Goal: Task Accomplishment & Management: Use online tool/utility

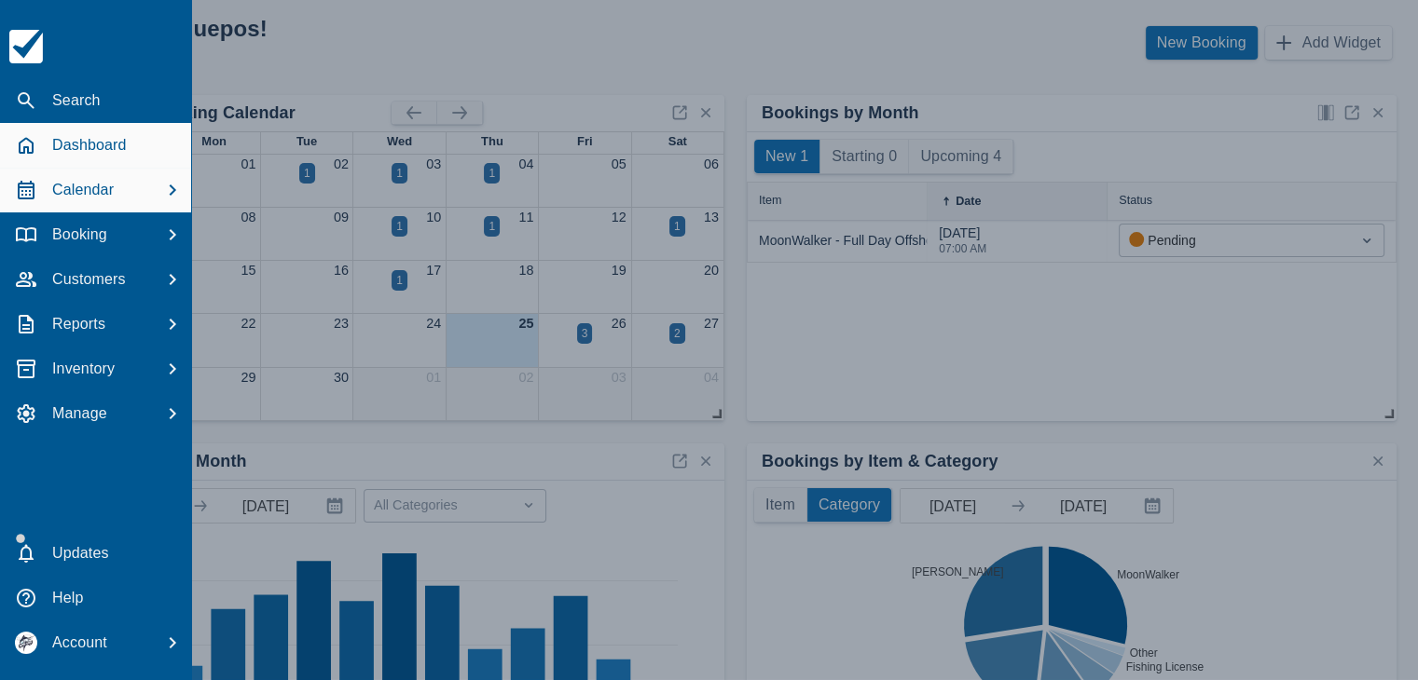
click at [104, 191] on p "Calendar" at bounding box center [83, 190] width 62 height 22
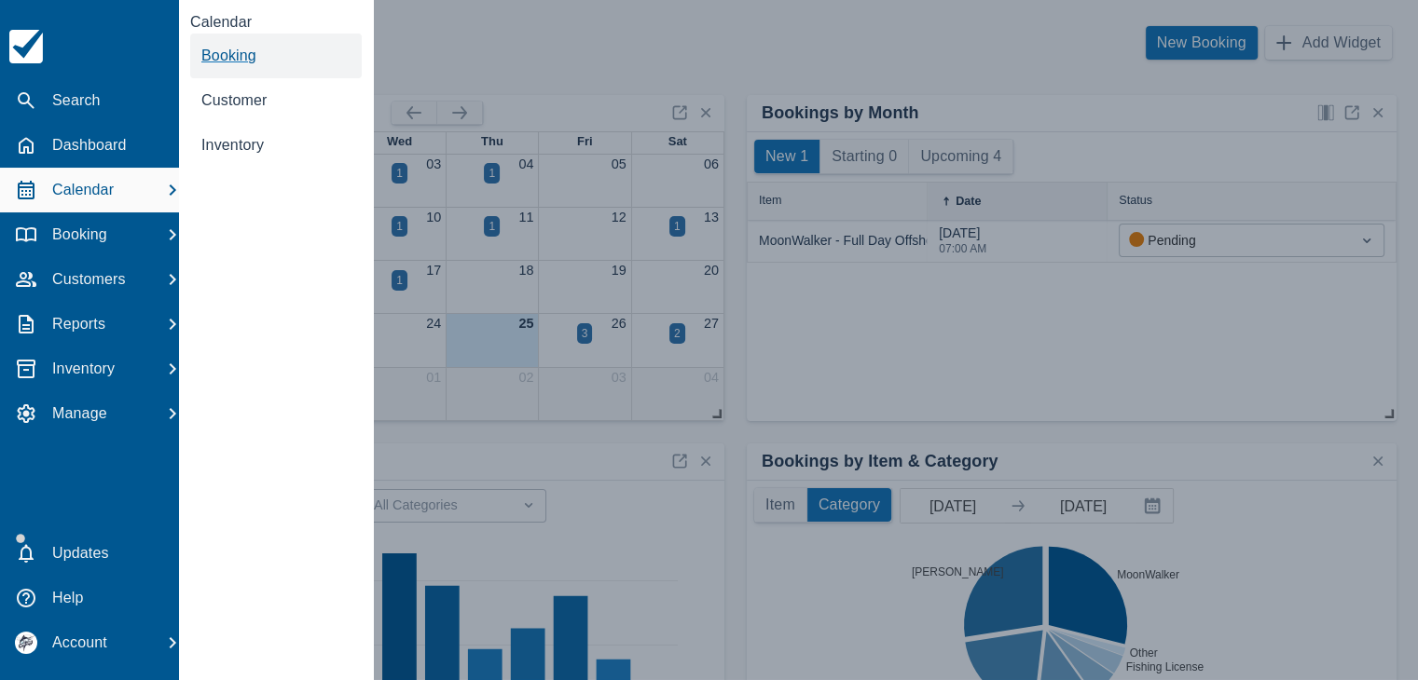
click at [244, 48] on span "Booking" at bounding box center [228, 56] width 55 height 16
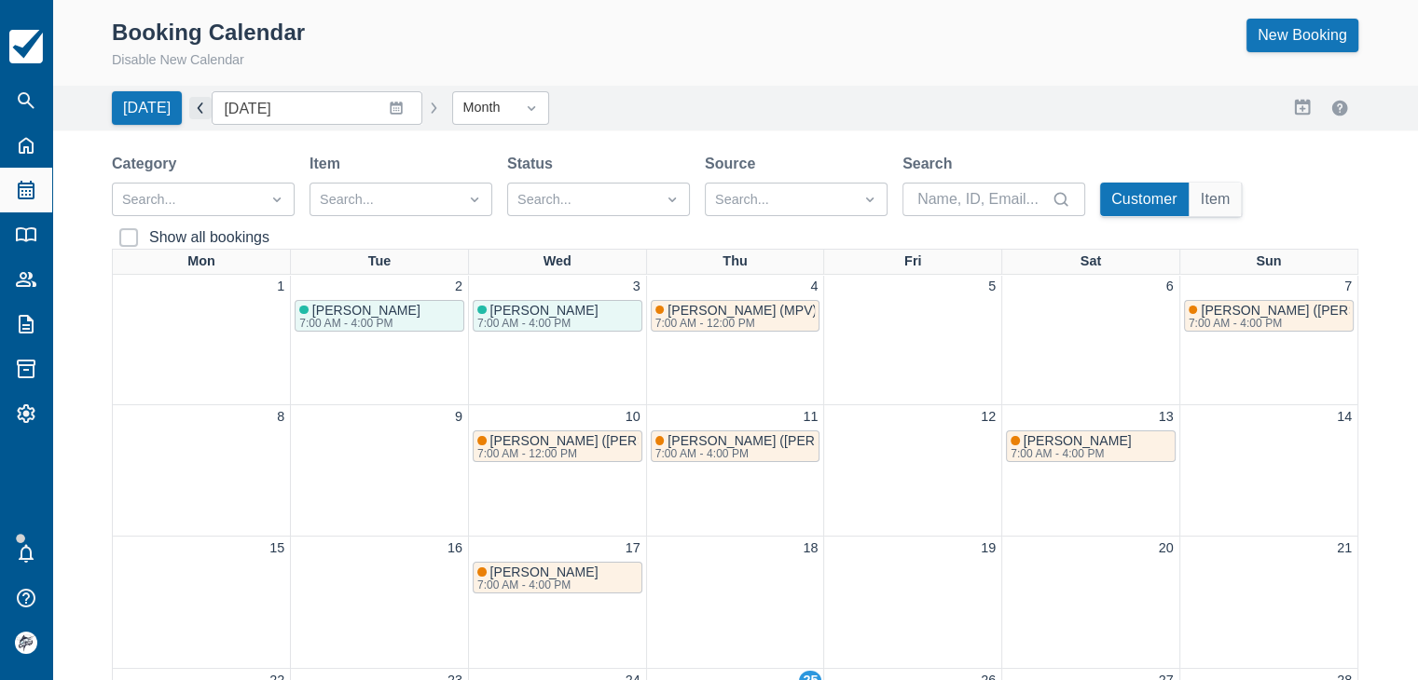
click at [197, 110] on button "button" at bounding box center [200, 108] width 22 height 22
type input "[DATE]"
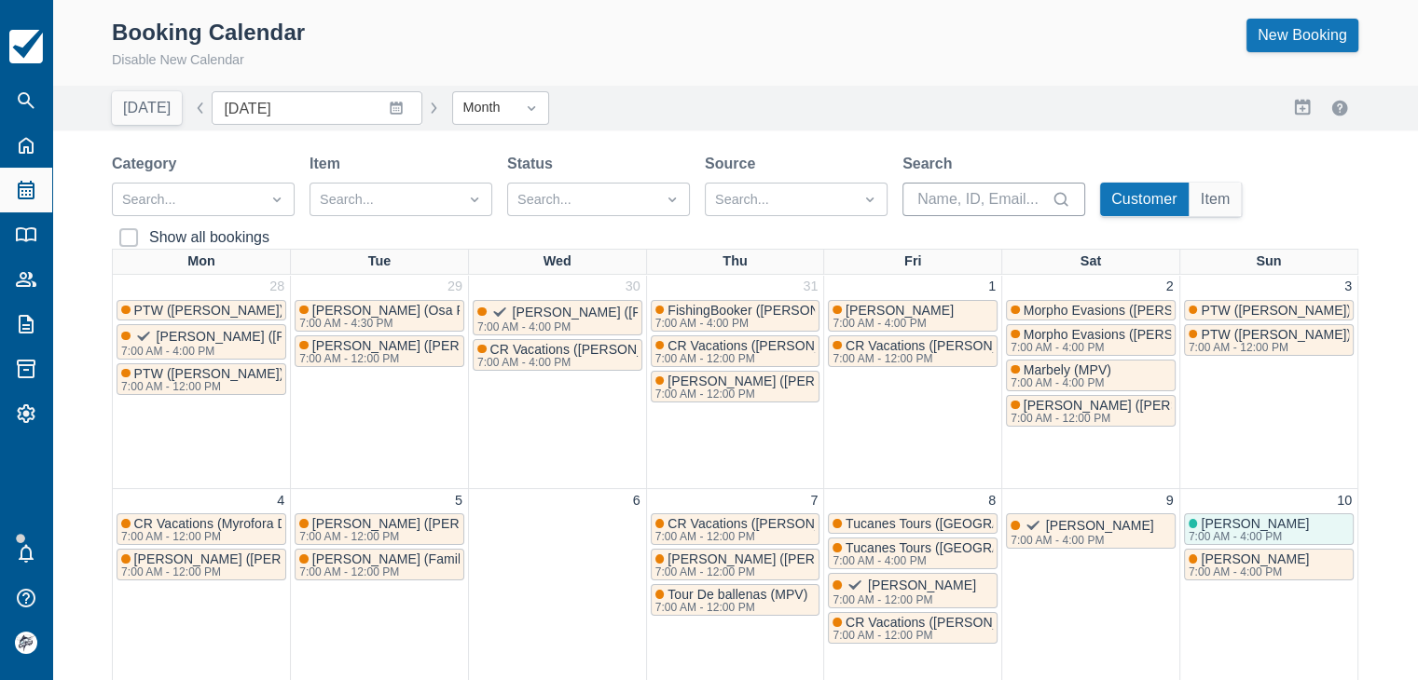
click at [928, 198] on input "Search" at bounding box center [982, 200] width 130 height 34
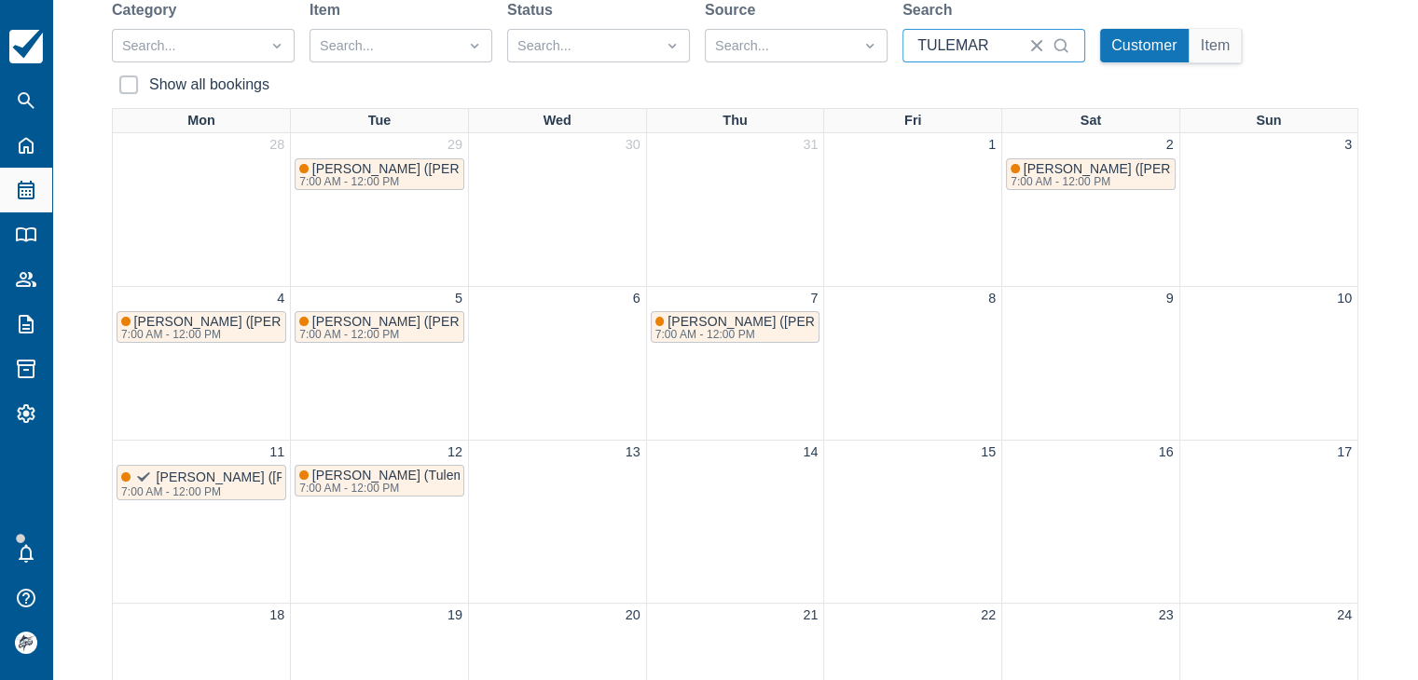
scroll to position [186, 0]
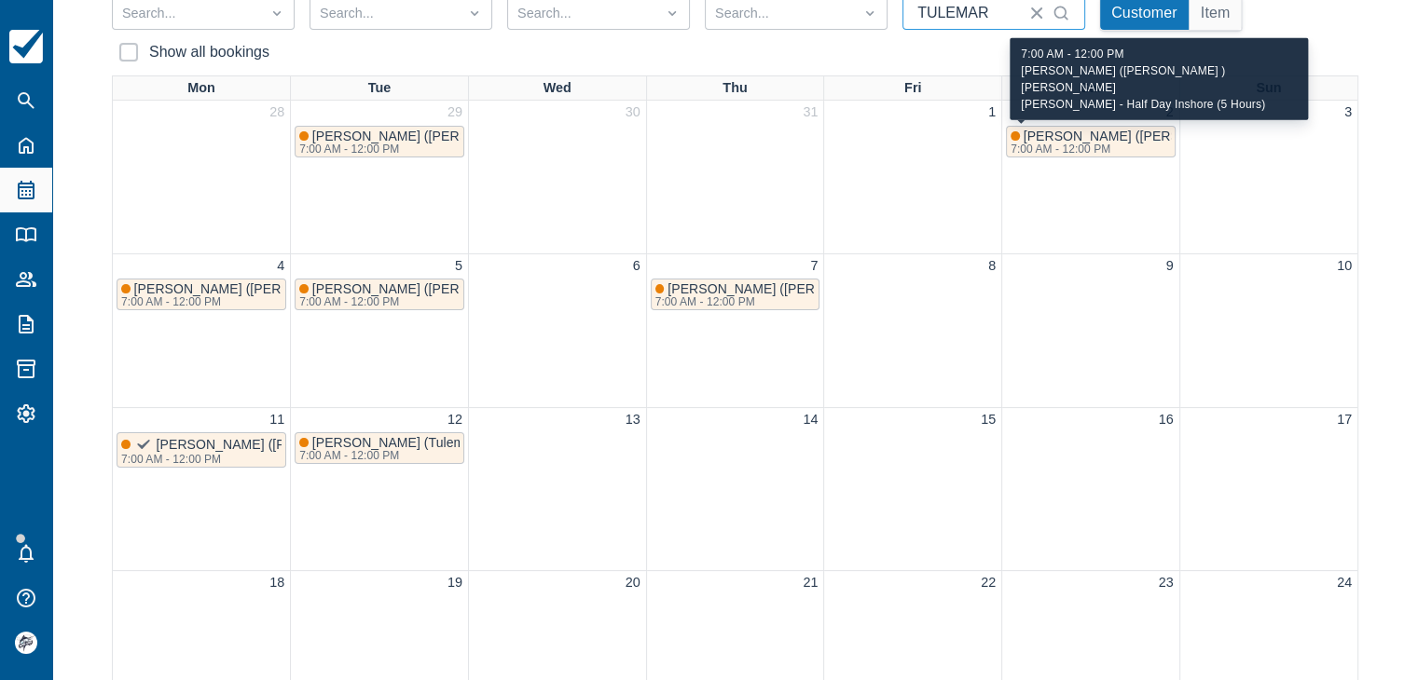
click at [1062, 144] on div "7:00 AM - 12:00 PM" at bounding box center [1186, 149] width 353 height 11
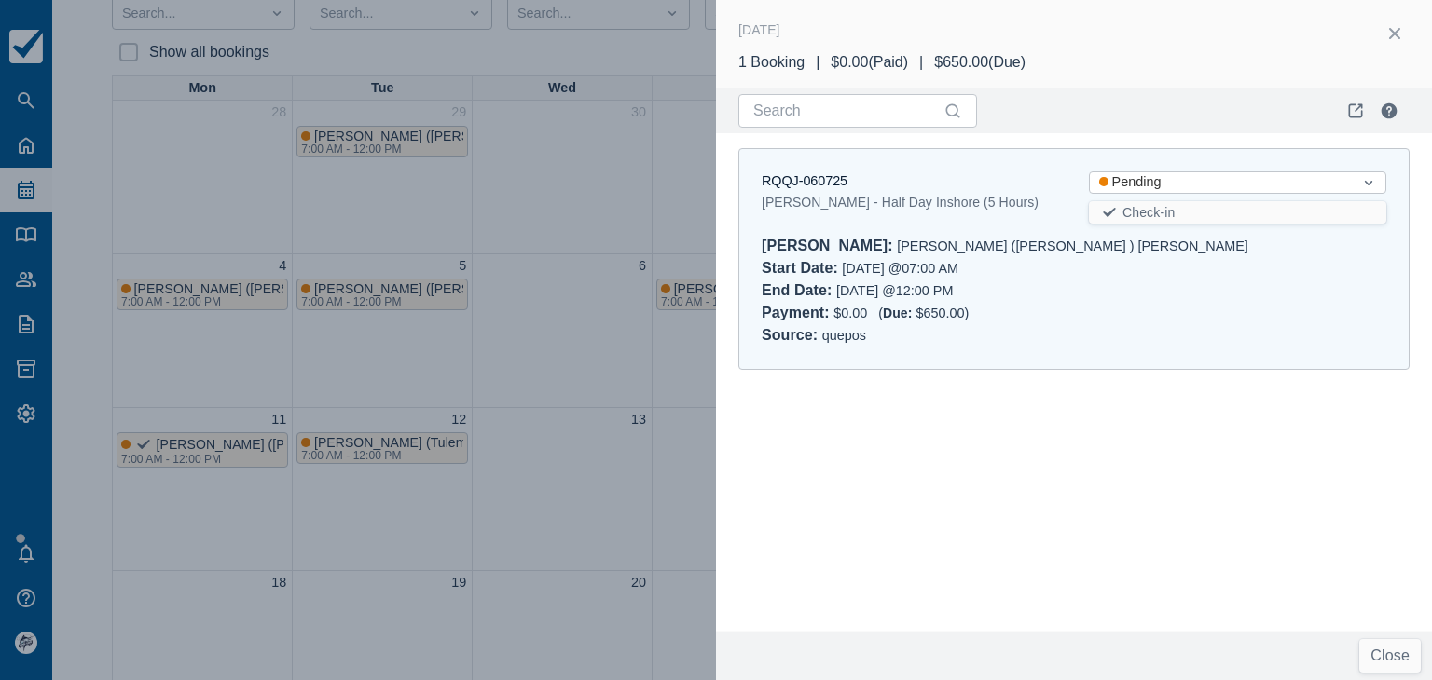
type input "TULEMAR"
drag, startPoint x: 993, startPoint y: 243, endPoint x: 928, endPoint y: 247, distance: 64.4
click at [928, 247] on div "[PERSON_NAME] : [PERSON_NAME] ([PERSON_NAME] ) [PERSON_NAME]" at bounding box center [1073, 246] width 624 height 22
copy div "[PERSON_NAME]"
click at [1394, 24] on button "button" at bounding box center [1394, 34] width 30 height 30
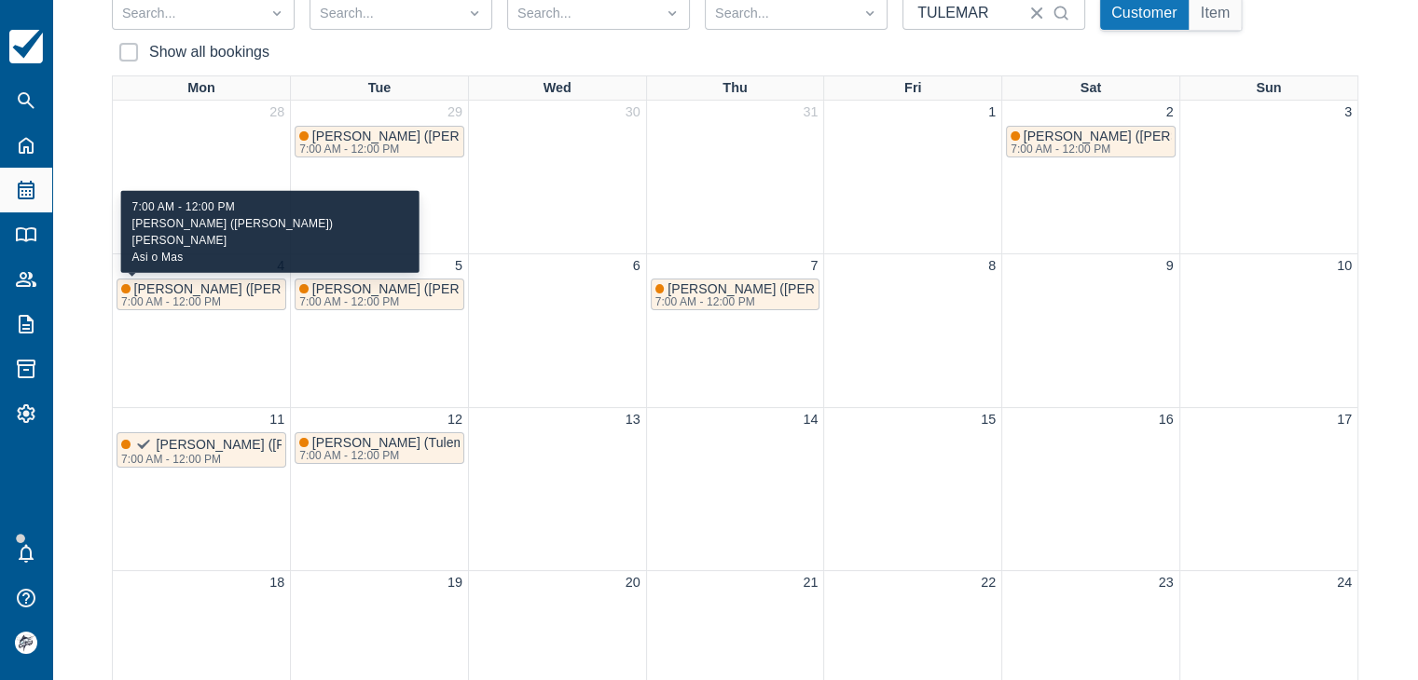
click at [188, 302] on div "7:00 AM - 12:00 PM" at bounding box center [296, 301] width 350 height 11
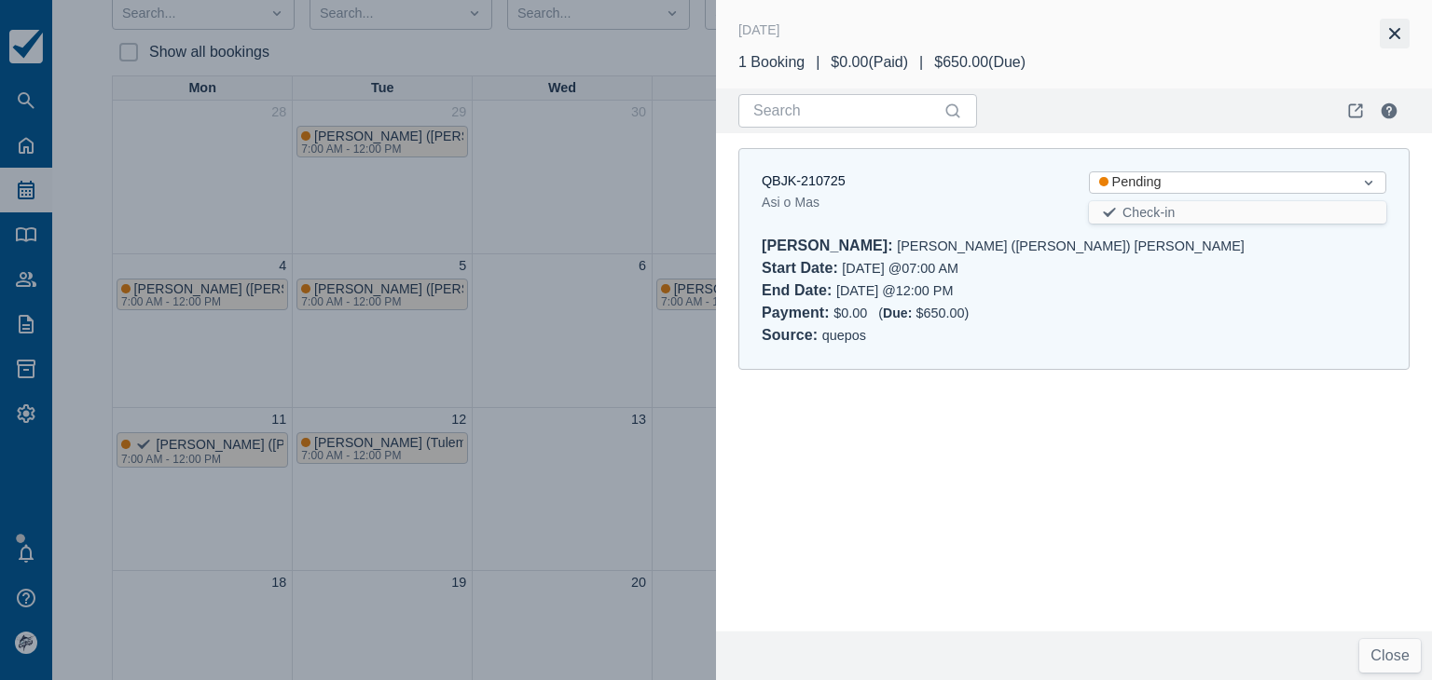
click at [1387, 34] on button "button" at bounding box center [1394, 34] width 30 height 30
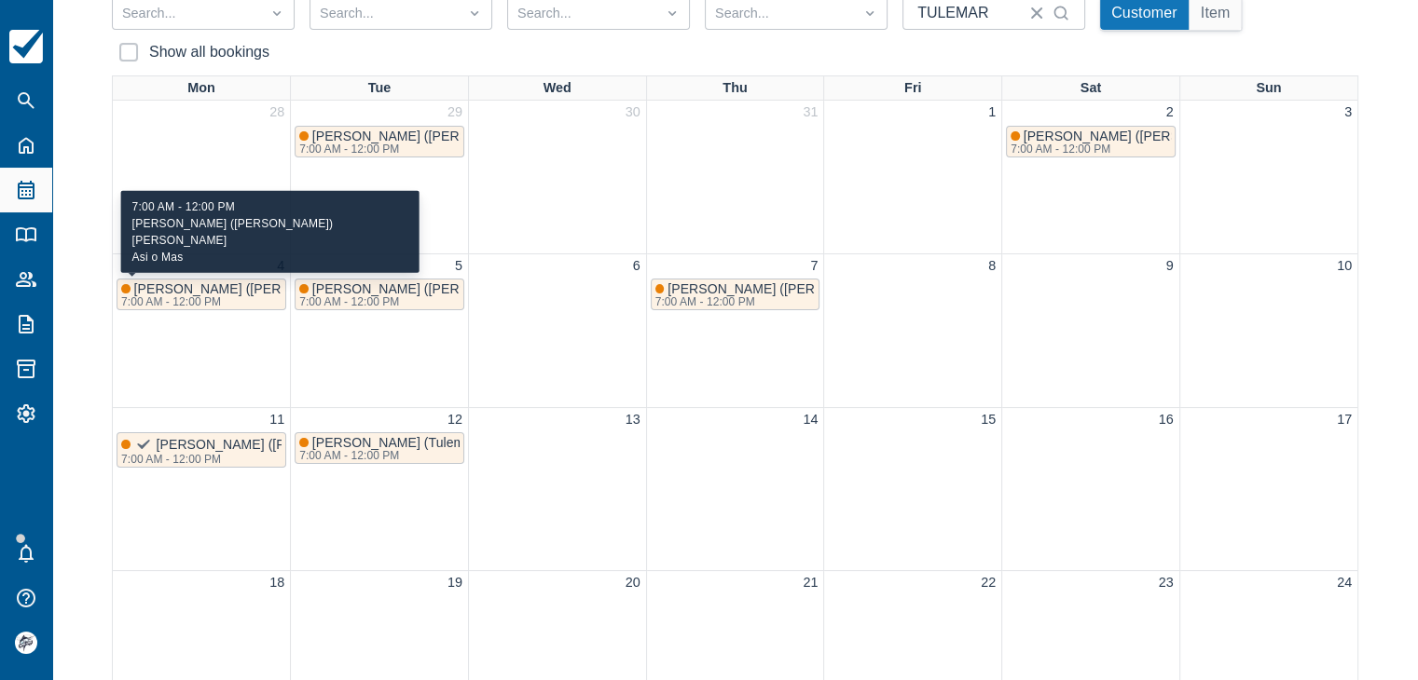
click at [177, 292] on span "[PERSON_NAME] ([PERSON_NAME]) [PERSON_NAME]" at bounding box center [304, 288] width 341 height 15
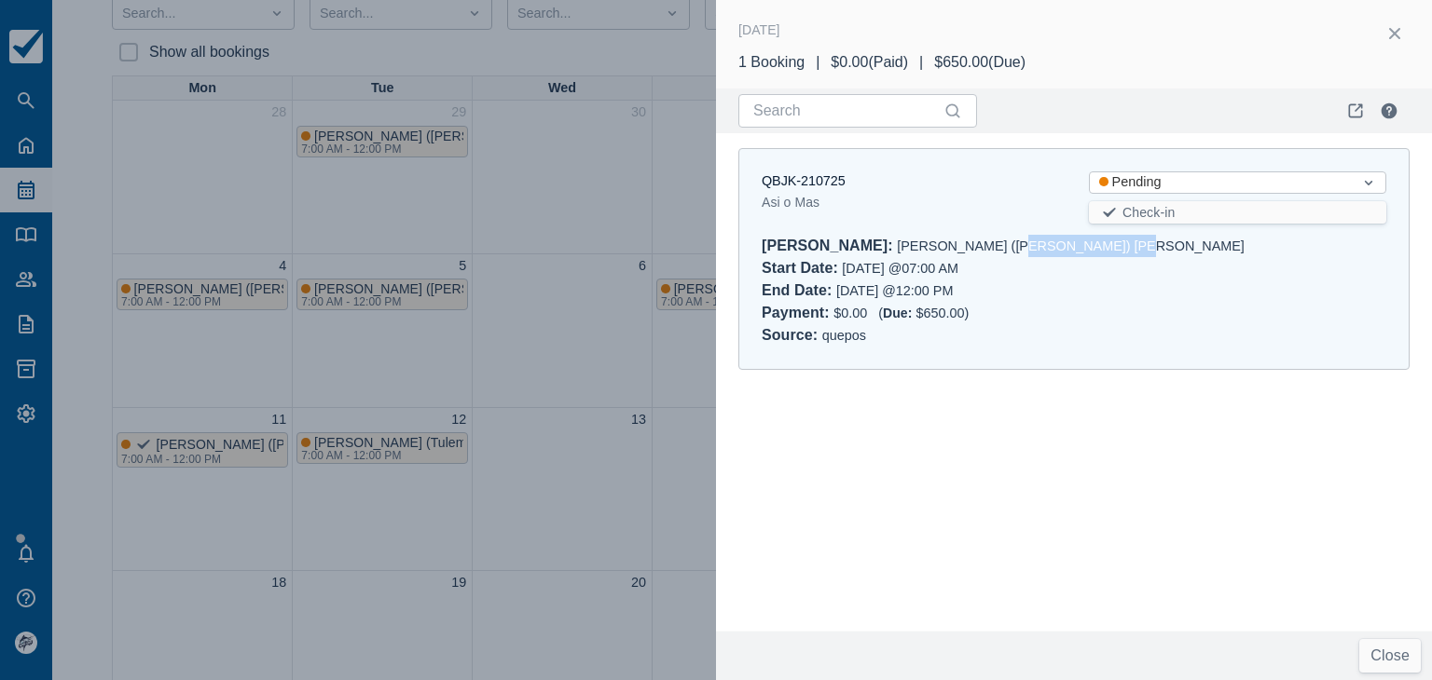
drag, startPoint x: 1042, startPoint y: 243, endPoint x: 932, endPoint y: 248, distance: 110.1
click at [932, 248] on div "[PERSON_NAME] : [PERSON_NAME] ([PERSON_NAME]) [PERSON_NAME]" at bounding box center [1073, 246] width 624 height 22
copy div "[PERSON_NAME]"
click at [585, 278] on div at bounding box center [716, 340] width 1432 height 680
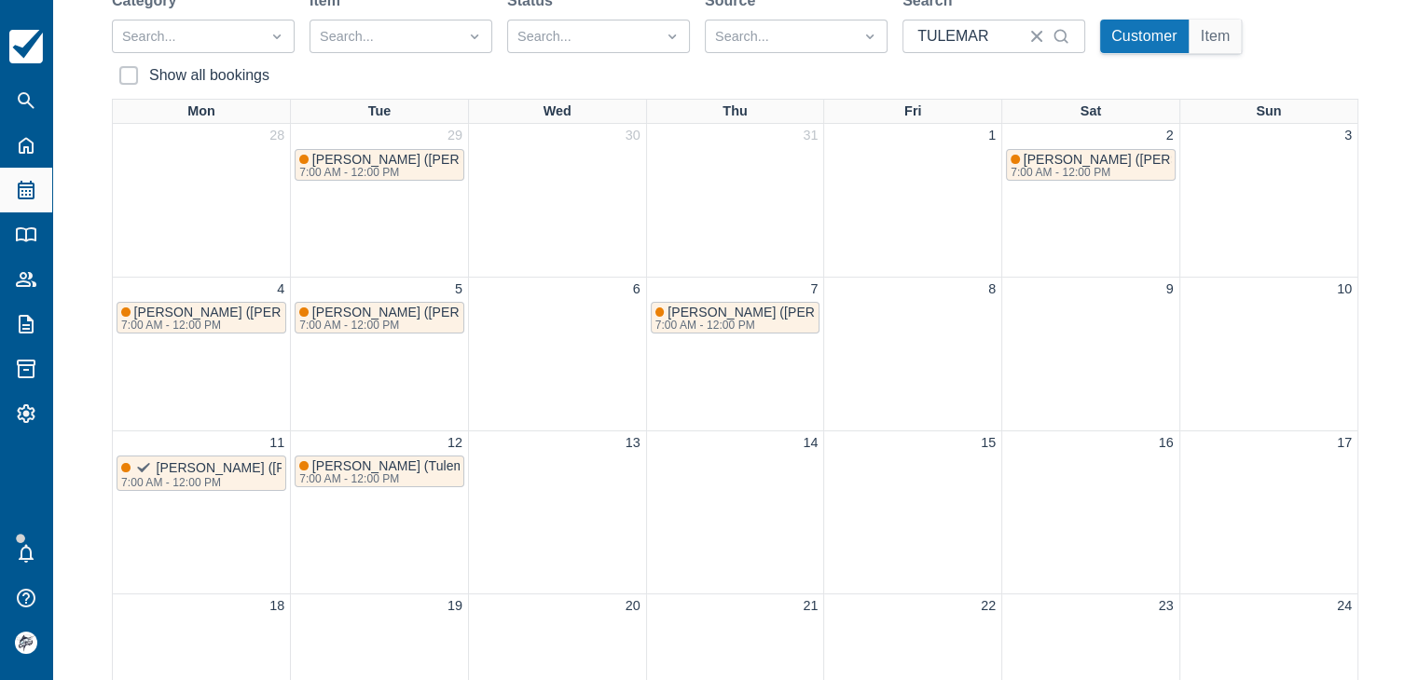
scroll to position [130, 0]
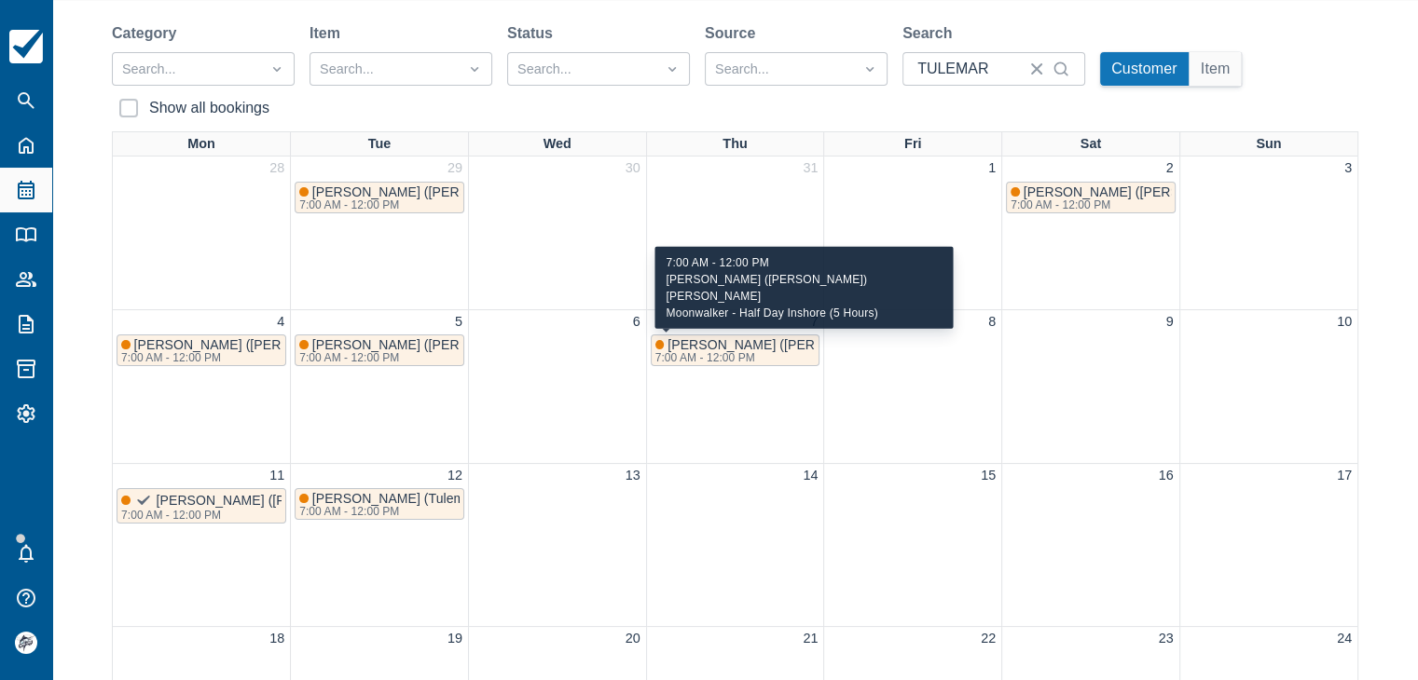
click at [767, 361] on div "7:00 AM - 12:00 PM" at bounding box center [830, 357] width 350 height 11
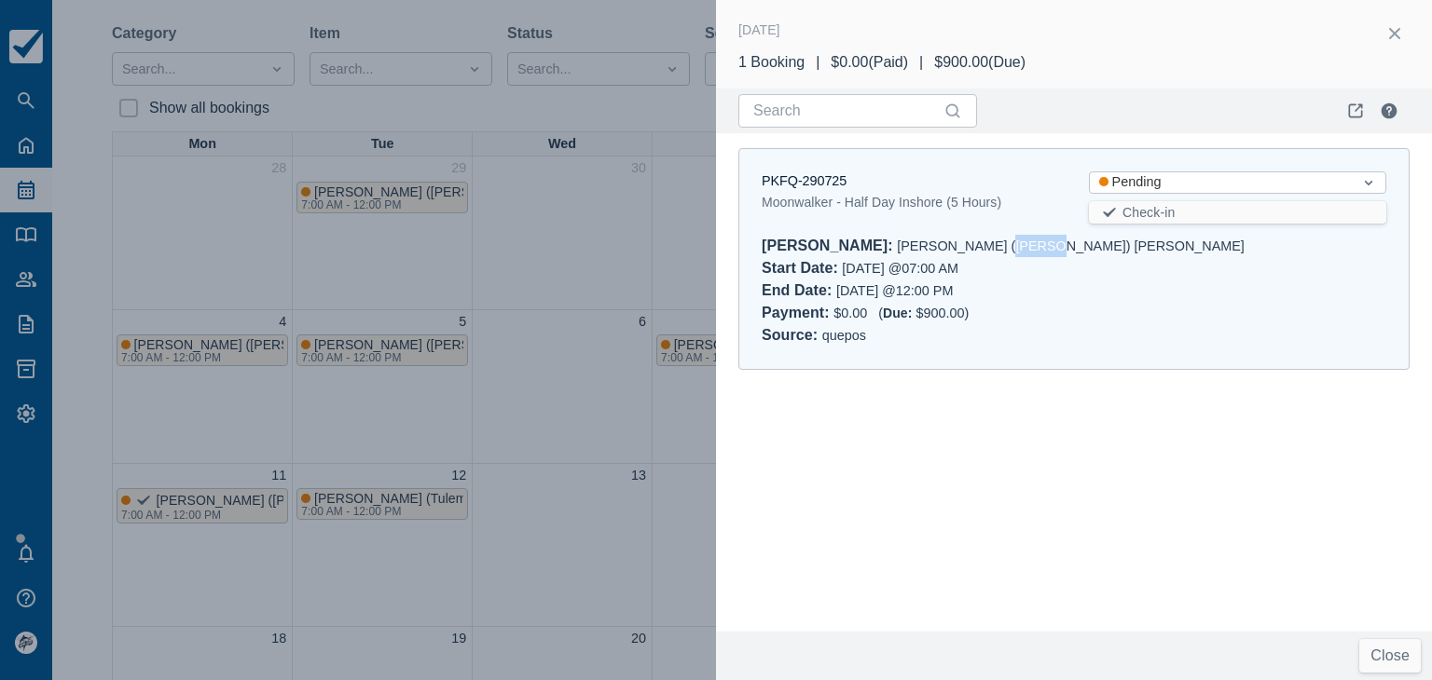
drag, startPoint x: 962, startPoint y: 247, endPoint x: 917, endPoint y: 252, distance: 45.0
click at [917, 252] on div "[PERSON_NAME] : [PERSON_NAME] ([PERSON_NAME]) [PERSON_NAME]" at bounding box center [1073, 246] width 624 height 22
copy div "[PERSON_NAME]"
click at [594, 372] on div at bounding box center [716, 340] width 1432 height 680
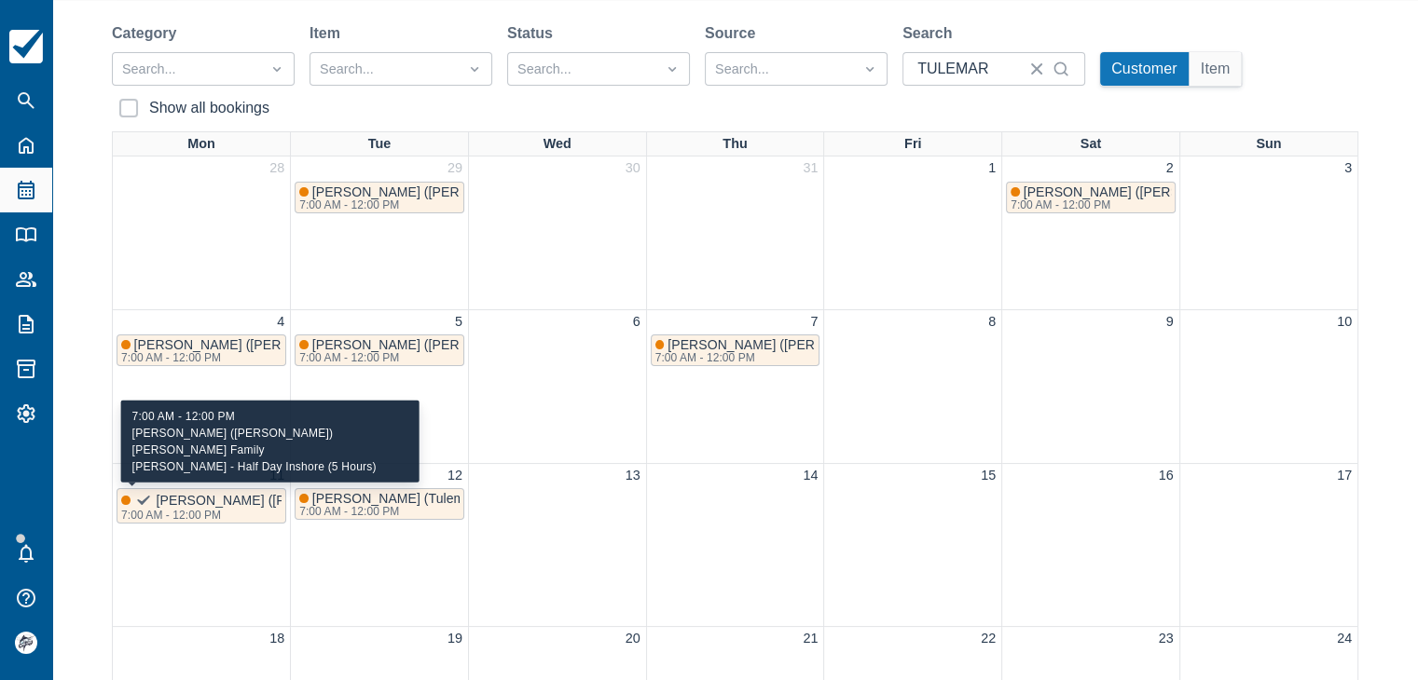
click at [204, 512] on div "7:00 AM - 12:00 PM" at bounding box center [328, 515] width 415 height 11
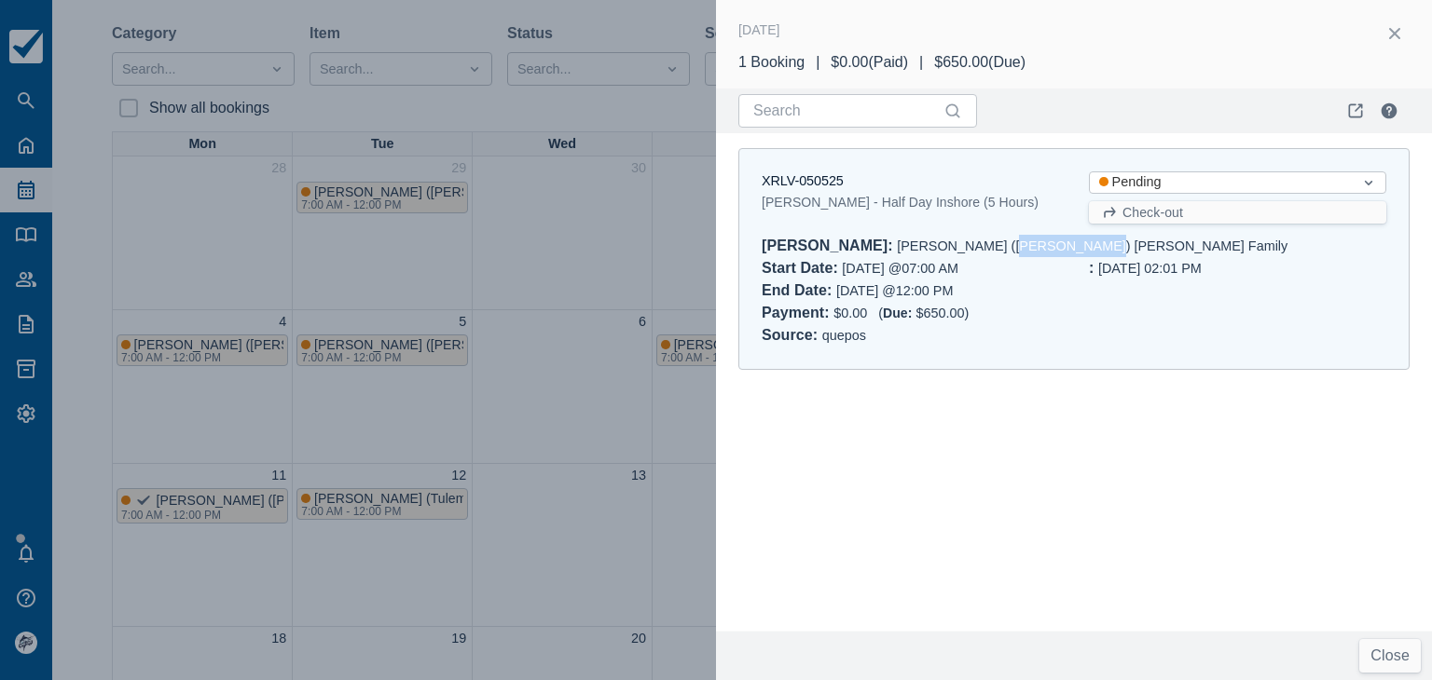
drag, startPoint x: 999, startPoint y: 249, endPoint x: 917, endPoint y: 244, distance: 82.1
click at [917, 244] on div "[PERSON_NAME] : [PERSON_NAME] ([PERSON_NAME]) [PERSON_NAME] Family" at bounding box center [1073, 246] width 624 height 22
copy div "[PERSON_NAME] Family"
click at [570, 340] on div at bounding box center [716, 340] width 1432 height 680
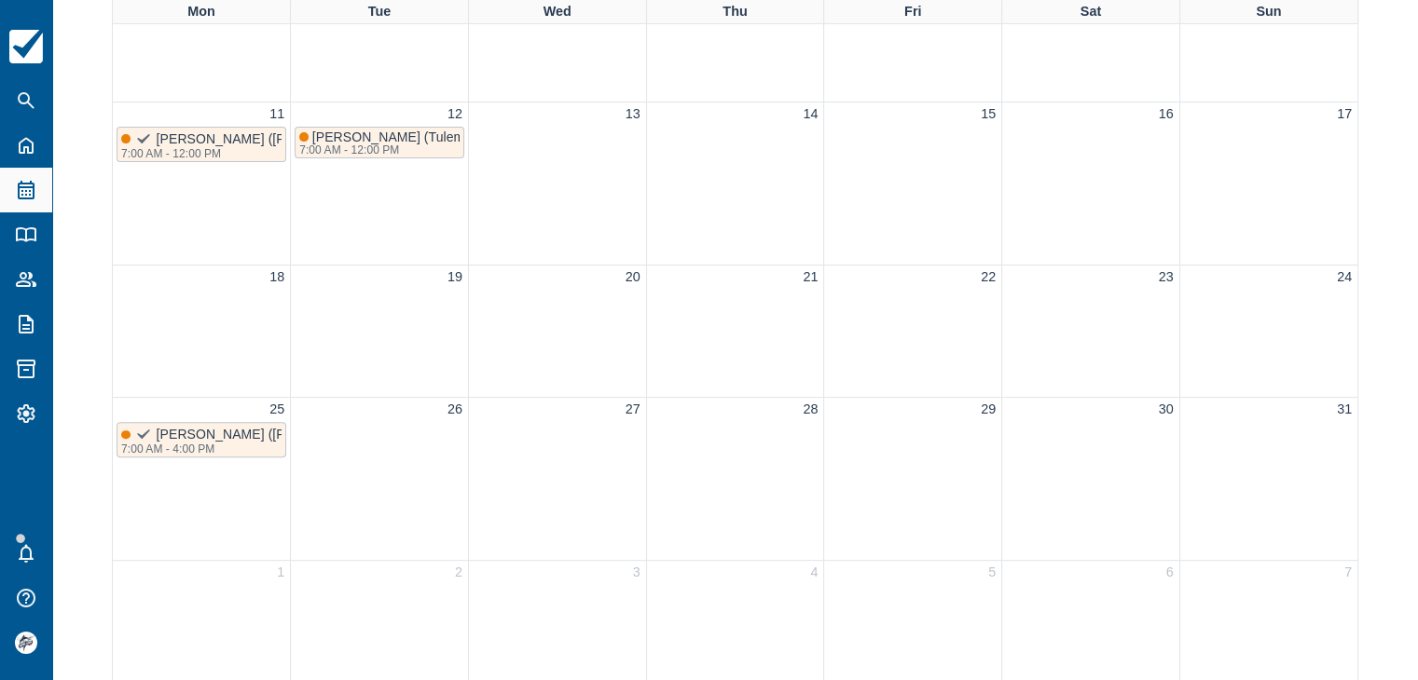
scroll to position [503, 0]
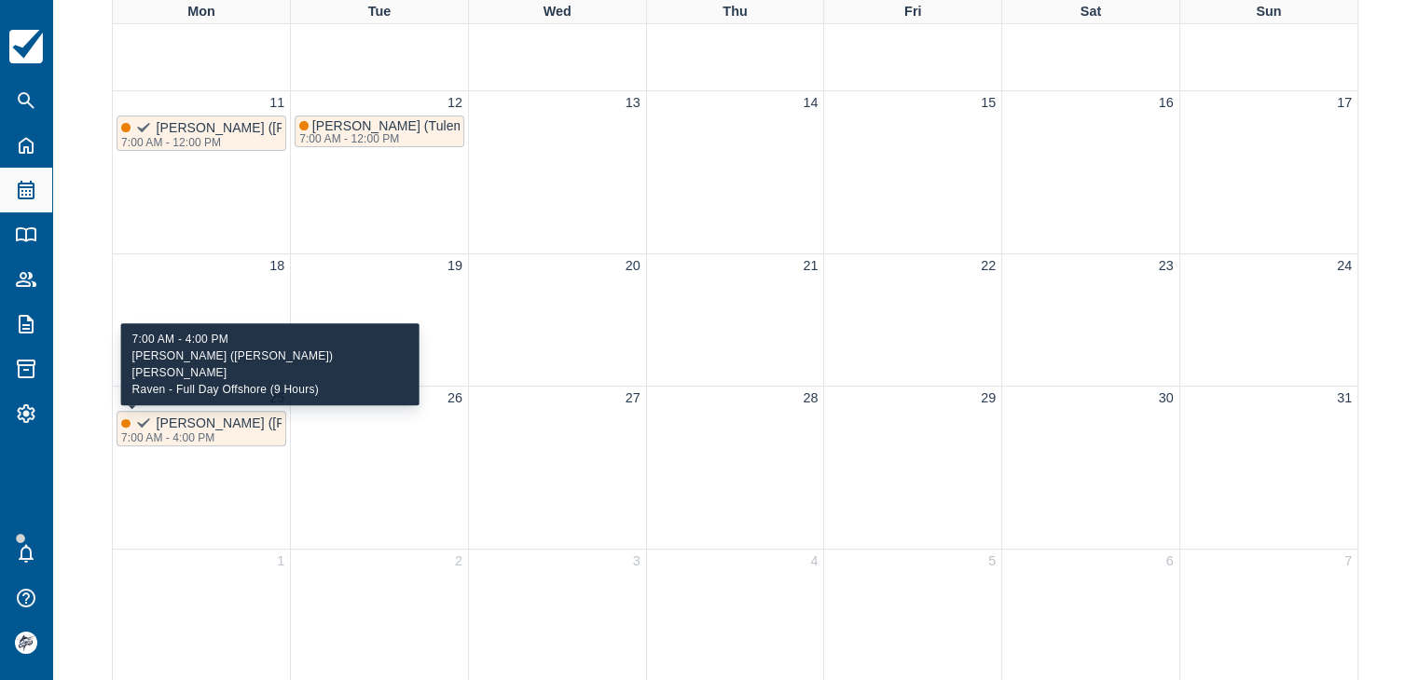
click at [244, 426] on span "[PERSON_NAME] ([PERSON_NAME]) [PERSON_NAME]" at bounding box center [327, 423] width 341 height 15
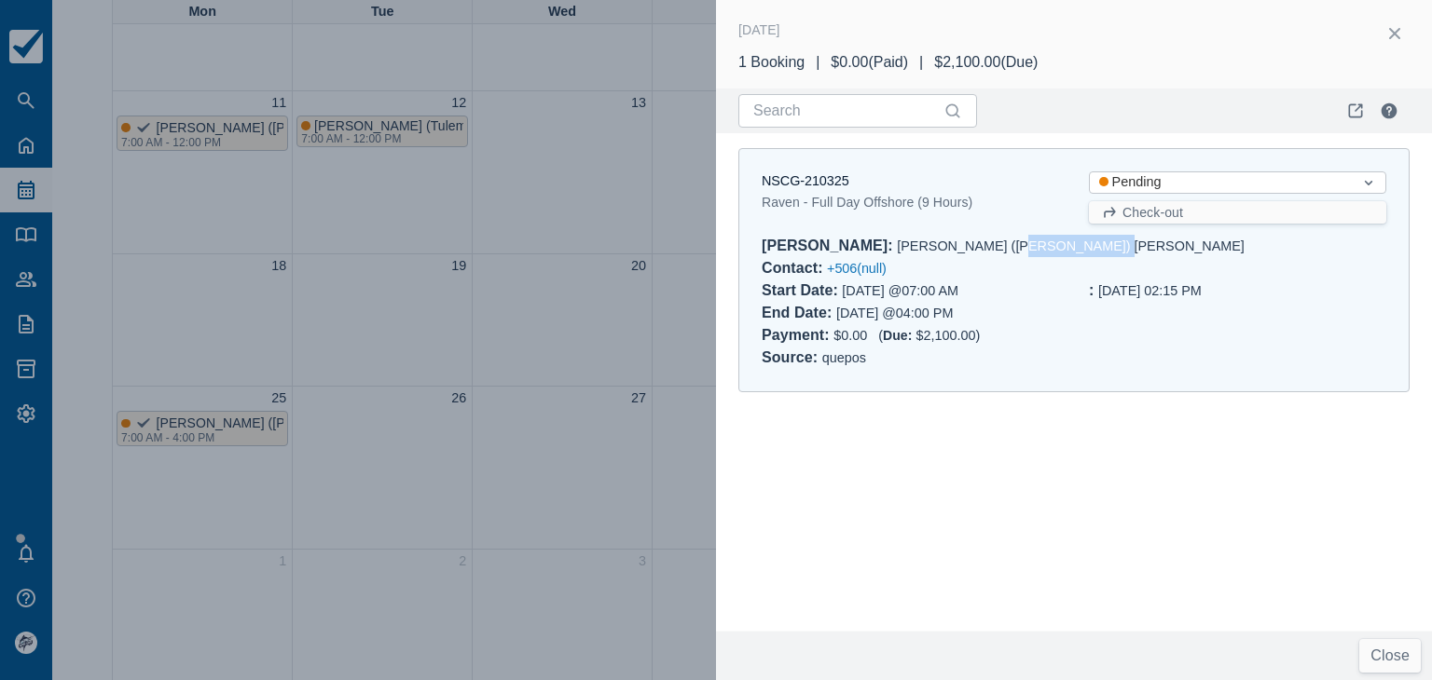
drag, startPoint x: 1003, startPoint y: 245, endPoint x: 925, endPoint y: 246, distance: 77.4
click at [925, 246] on div "[PERSON_NAME] : [PERSON_NAME] ([PERSON_NAME]) [PERSON_NAME]" at bounding box center [1073, 246] width 624 height 22
copy div "[PERSON_NAME]"
click at [611, 392] on div at bounding box center [716, 340] width 1432 height 680
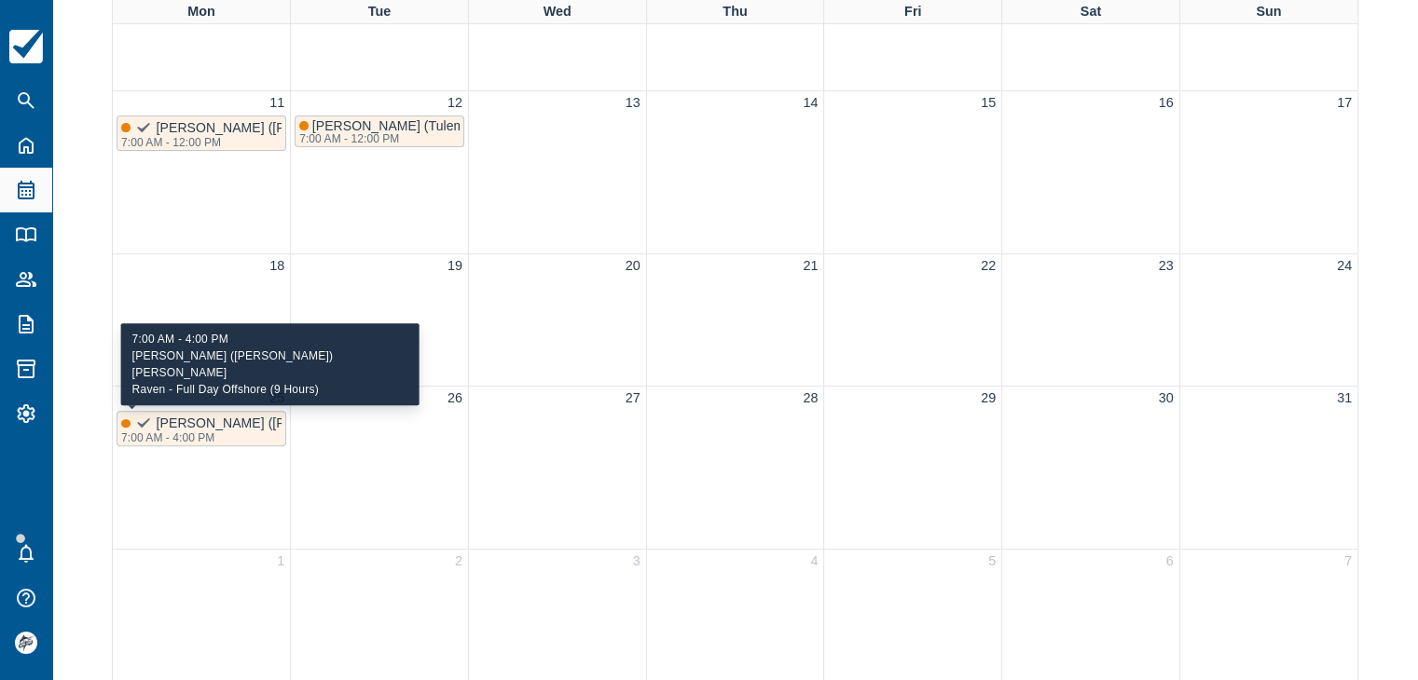
click at [231, 414] on div "[PERSON_NAME] ([PERSON_NAME]) [PERSON_NAME]" at bounding box center [309, 423] width 376 height 19
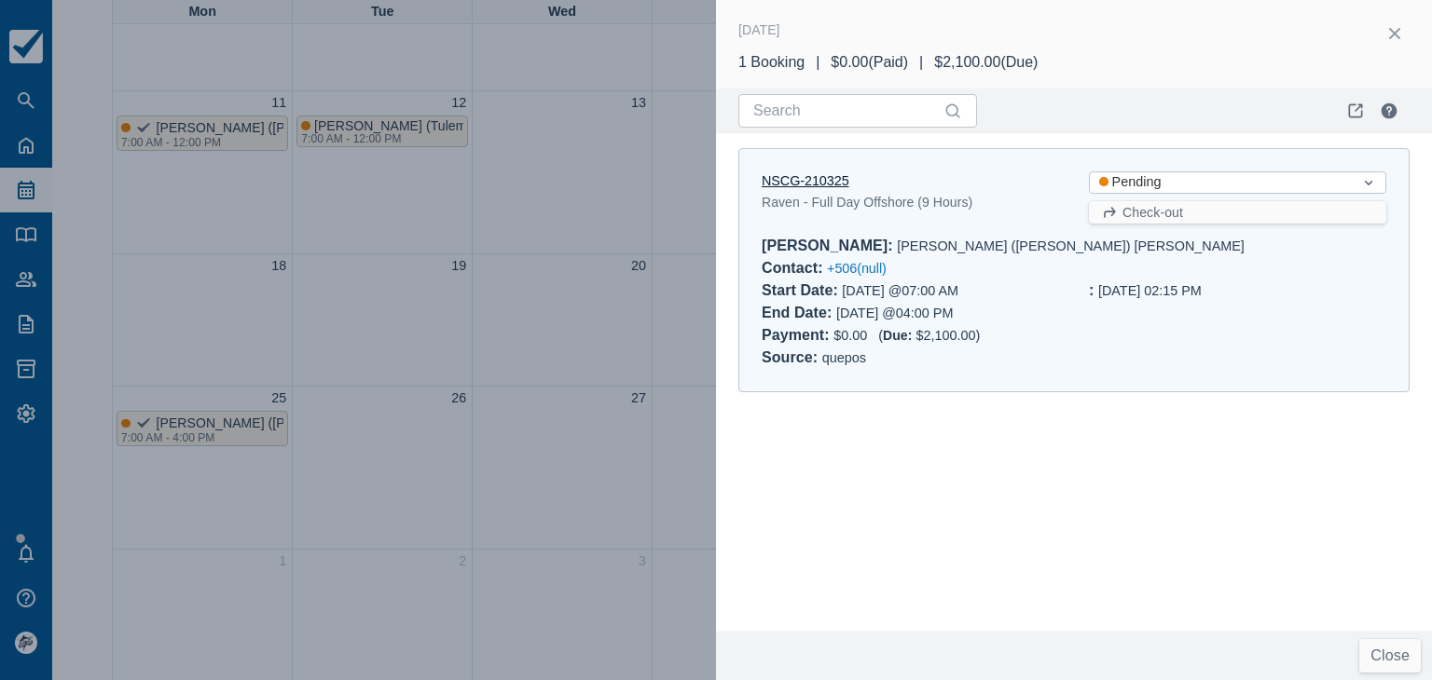
click at [829, 179] on link "NSCG-210325" at bounding box center [805, 180] width 88 height 15
click at [605, 370] on div at bounding box center [716, 340] width 1432 height 680
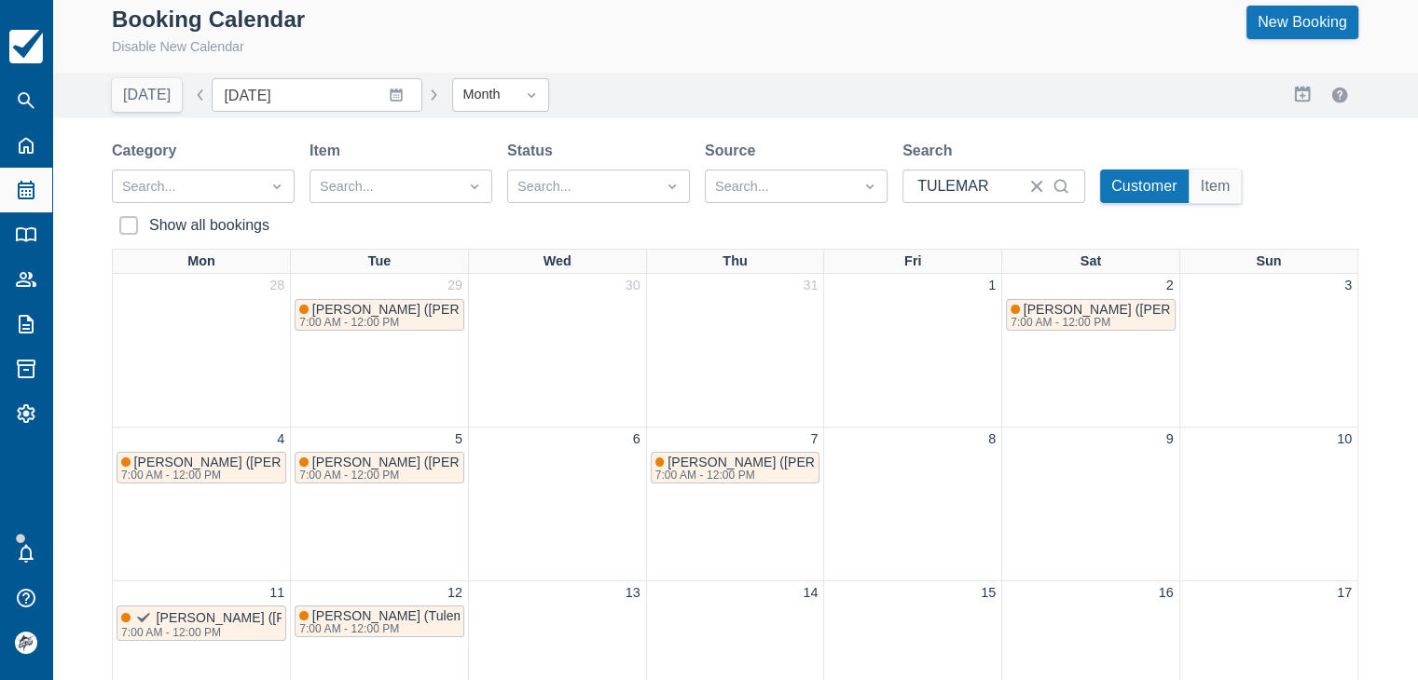
scroll to position [0, 0]
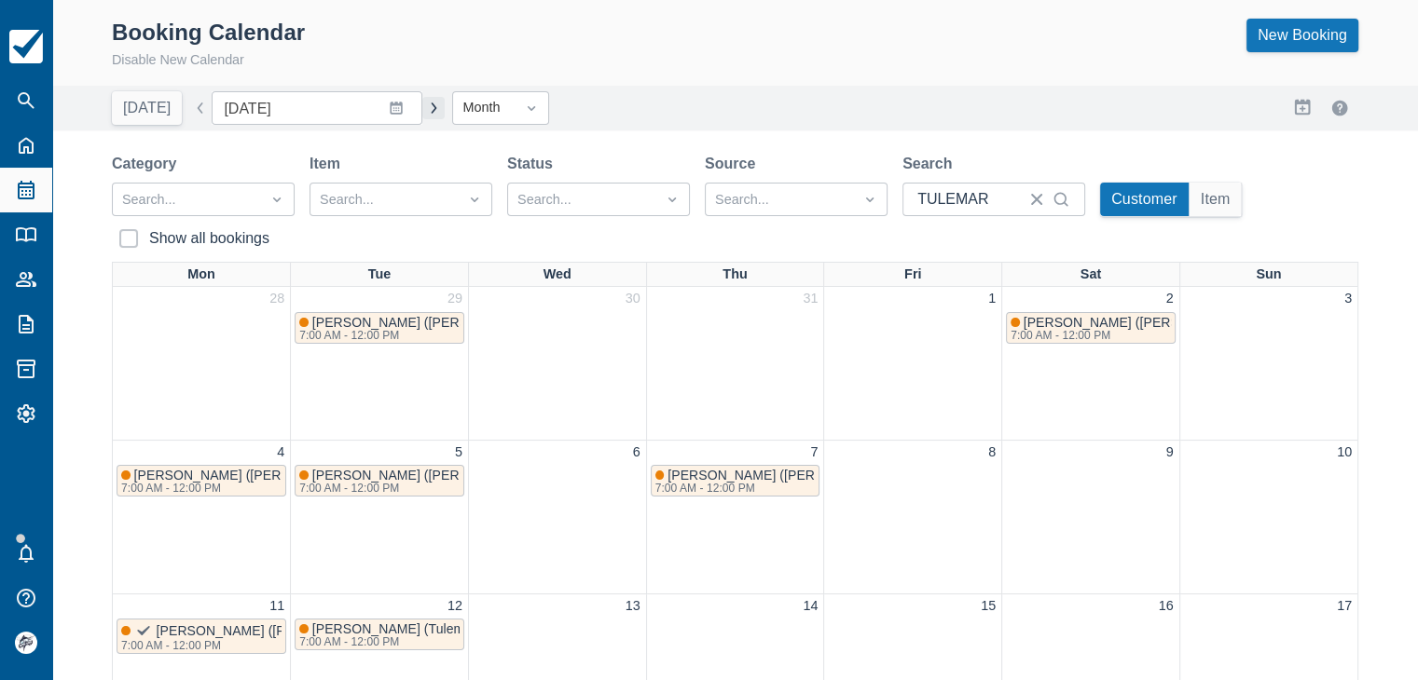
click at [422, 109] on button "button" at bounding box center [433, 108] width 22 height 22
type input "[DATE]"
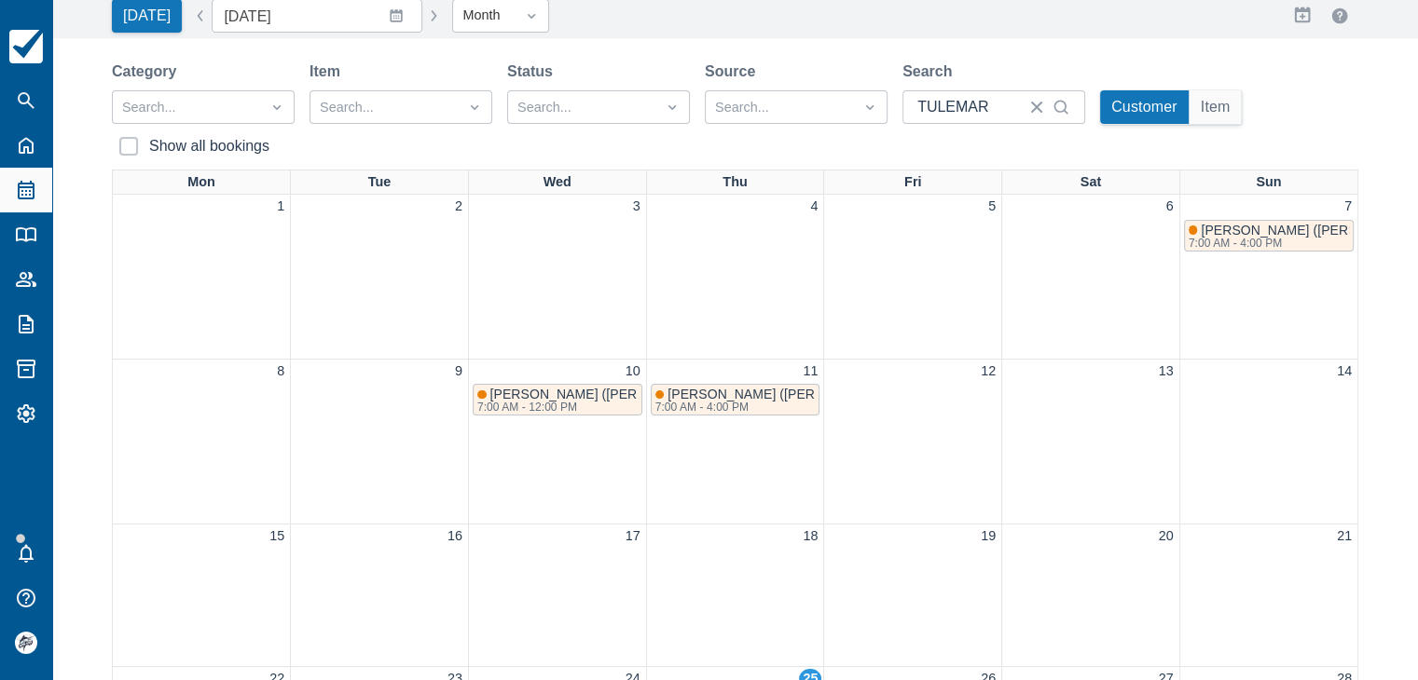
scroll to position [93, 0]
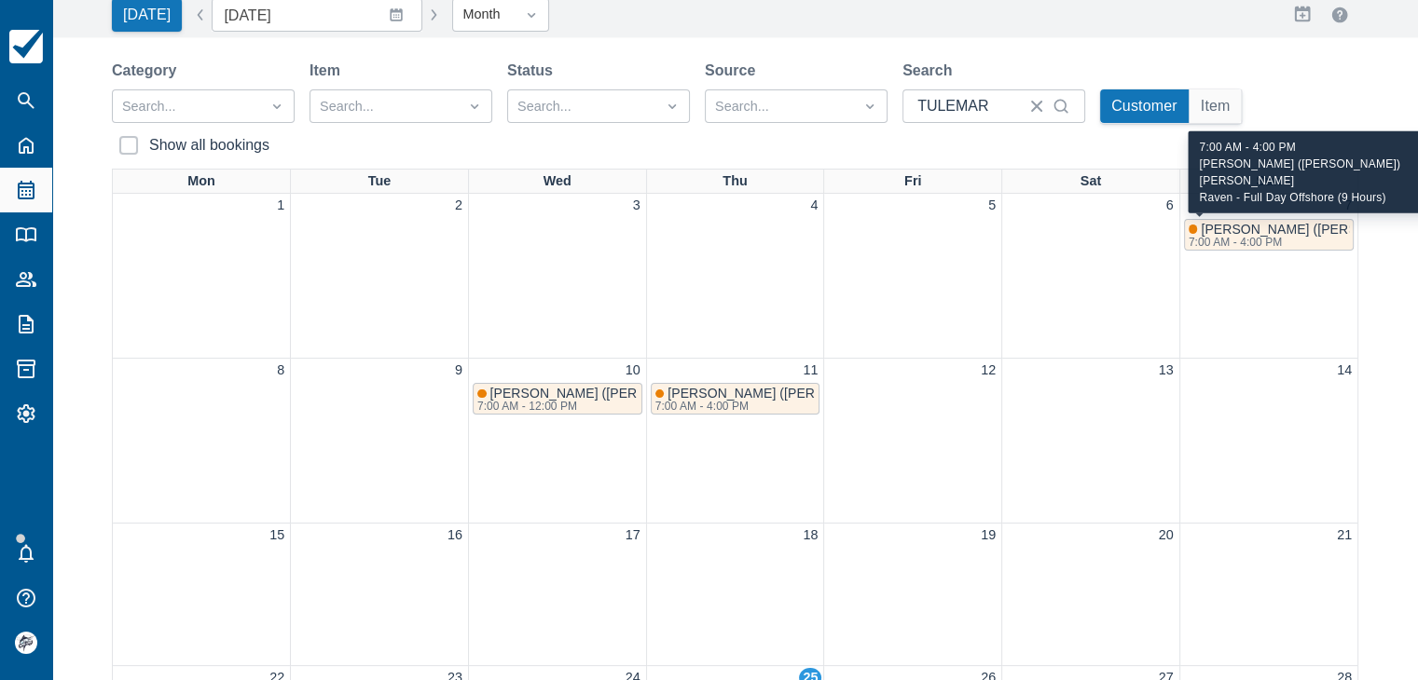
click at [1239, 238] on div "7:00 AM - 4:00 PM" at bounding box center [1363, 242] width 350 height 11
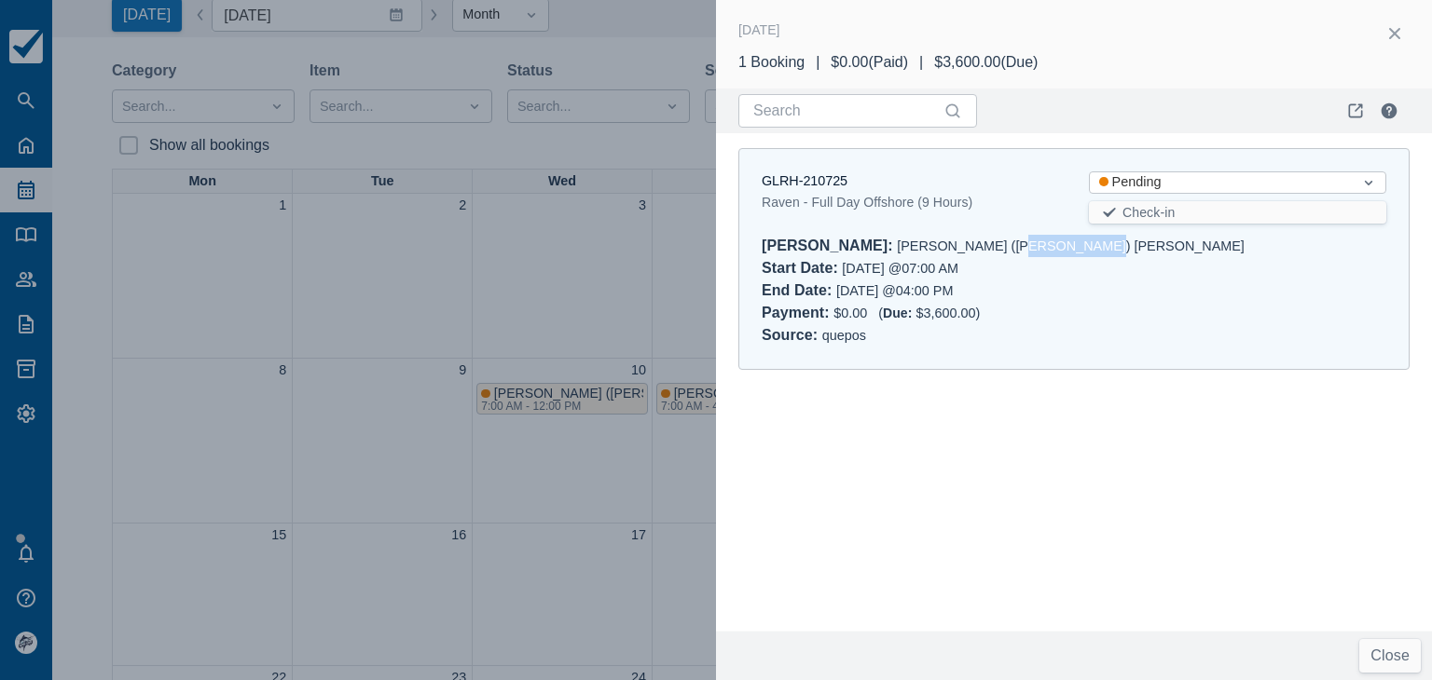
drag, startPoint x: 980, startPoint y: 244, endPoint x: 930, endPoint y: 243, distance: 49.4
click at [930, 243] on div "[PERSON_NAME] : [PERSON_NAME] ([PERSON_NAME]) [PERSON_NAME]" at bounding box center [1073, 246] width 624 height 22
copy div "[PERSON_NAME]"
click at [1398, 31] on button "button" at bounding box center [1394, 34] width 30 height 30
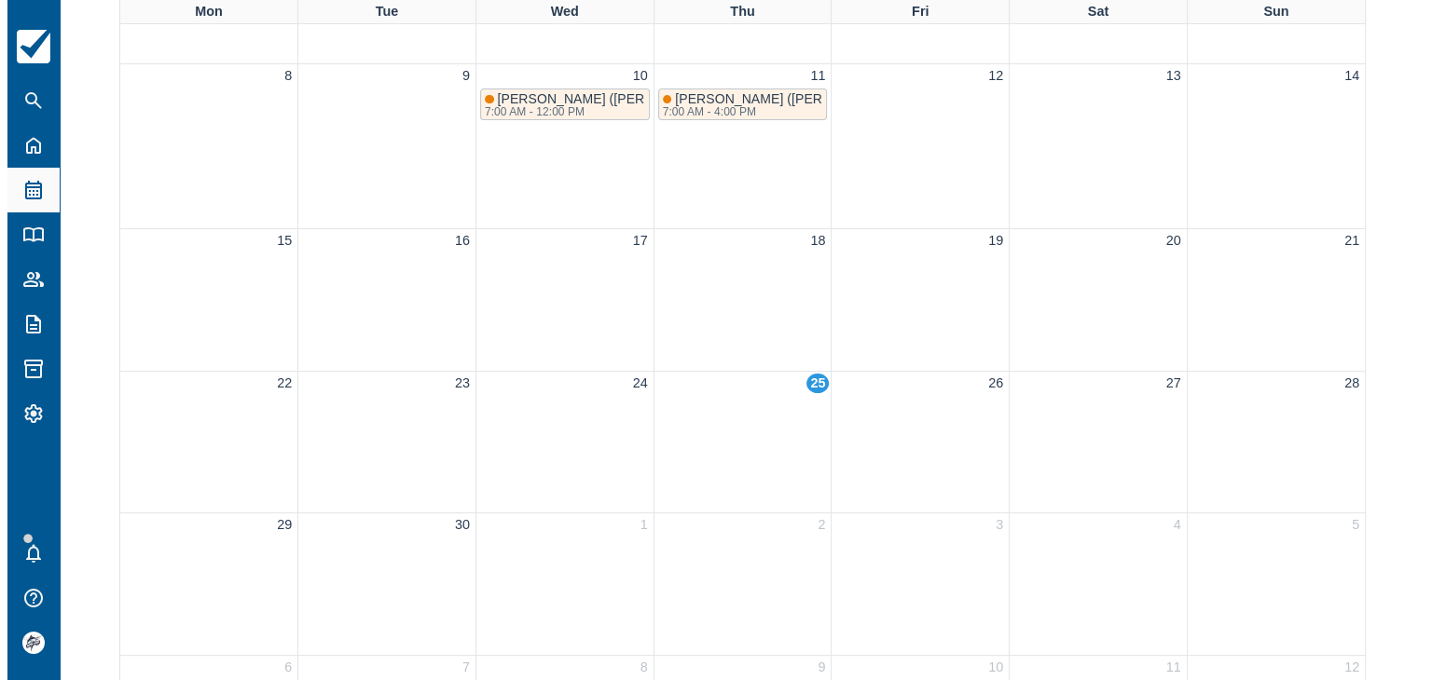
scroll to position [130, 0]
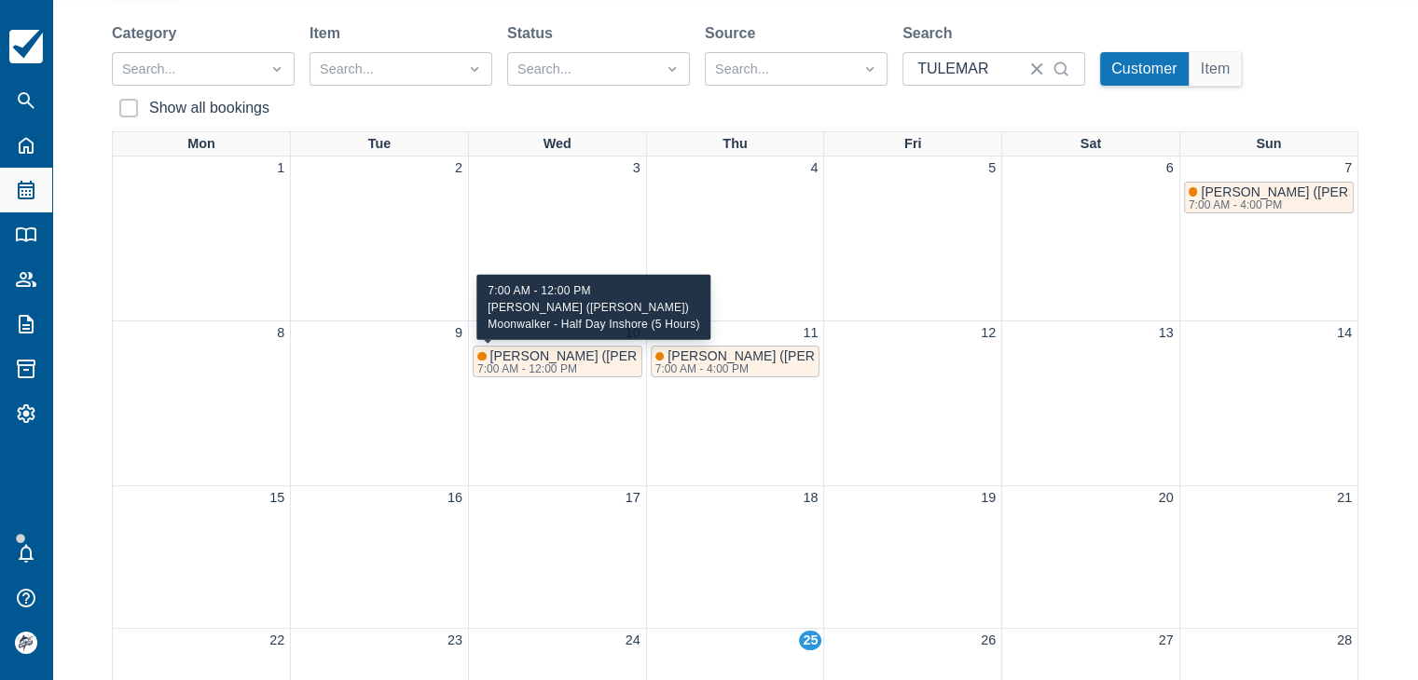
click at [543, 357] on span "[PERSON_NAME] ([PERSON_NAME])" at bounding box center [604, 356] width 229 height 15
